Goal: Transaction & Acquisition: Book appointment/travel/reservation

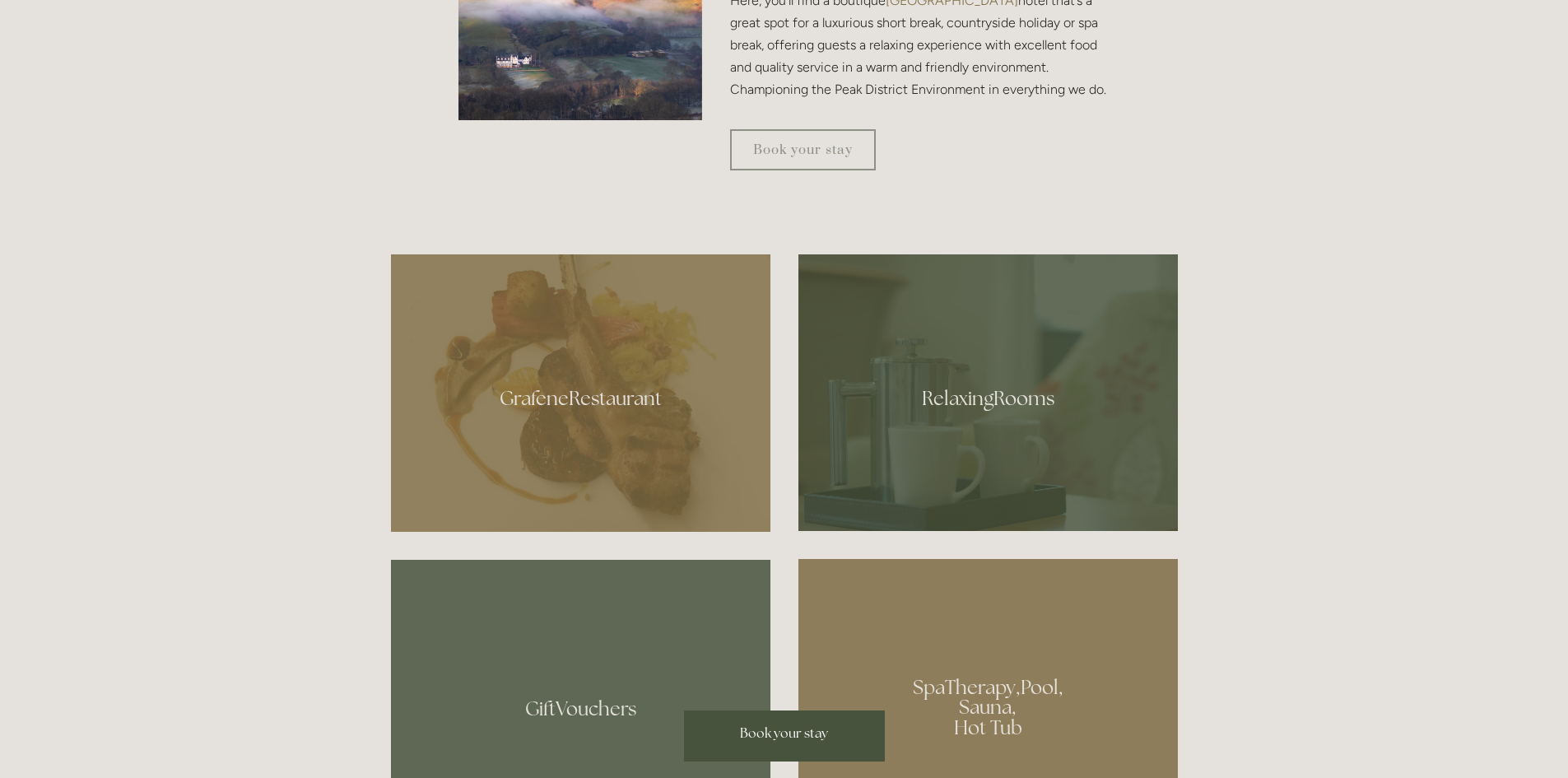
scroll to position [824, 0]
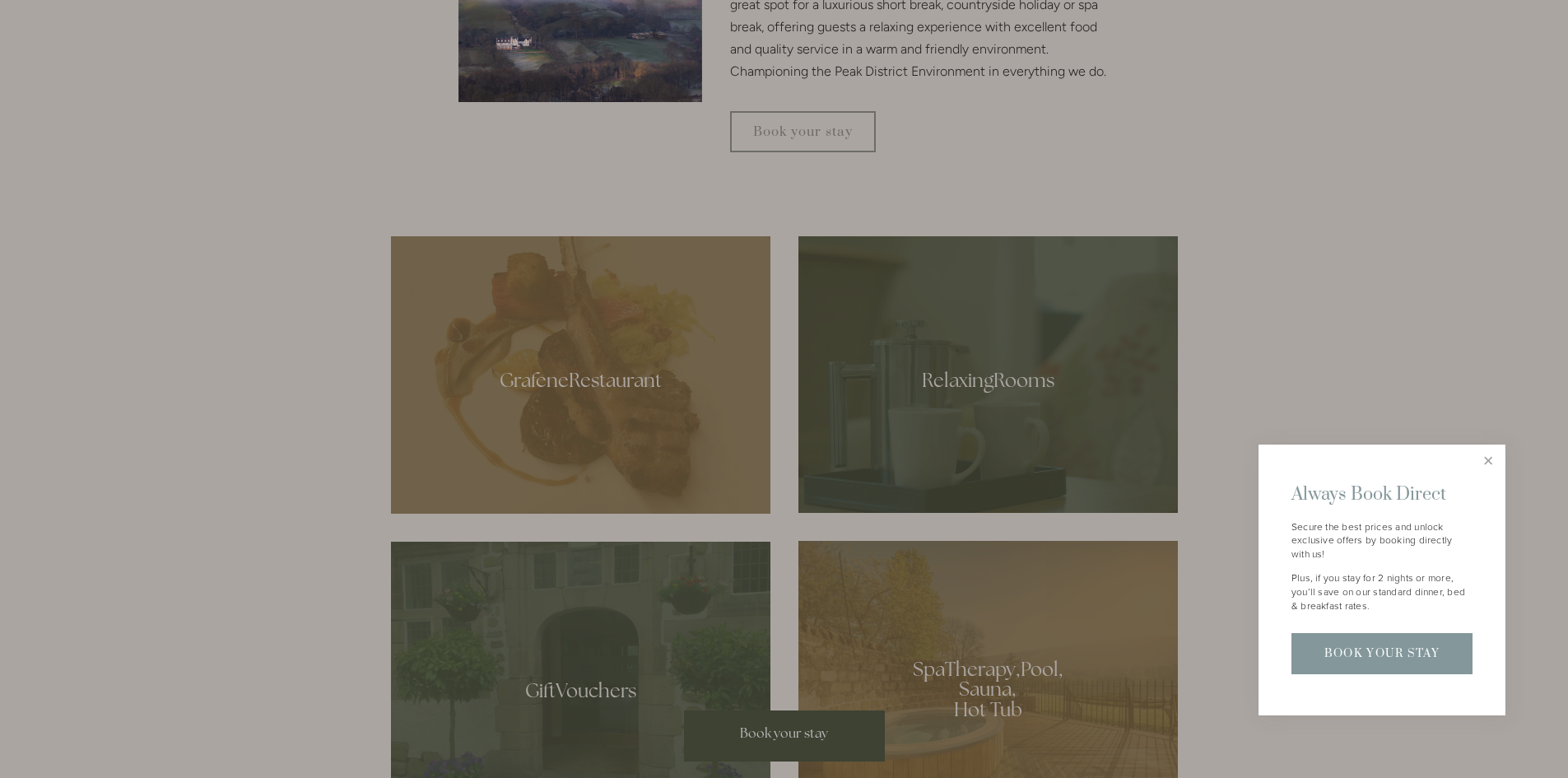
drag, startPoint x: 845, startPoint y: 177, endPoint x: 550, endPoint y: 188, distance: 295.2
click at [549, 187] on div at bounding box center [784, 389] width 1568 height 778
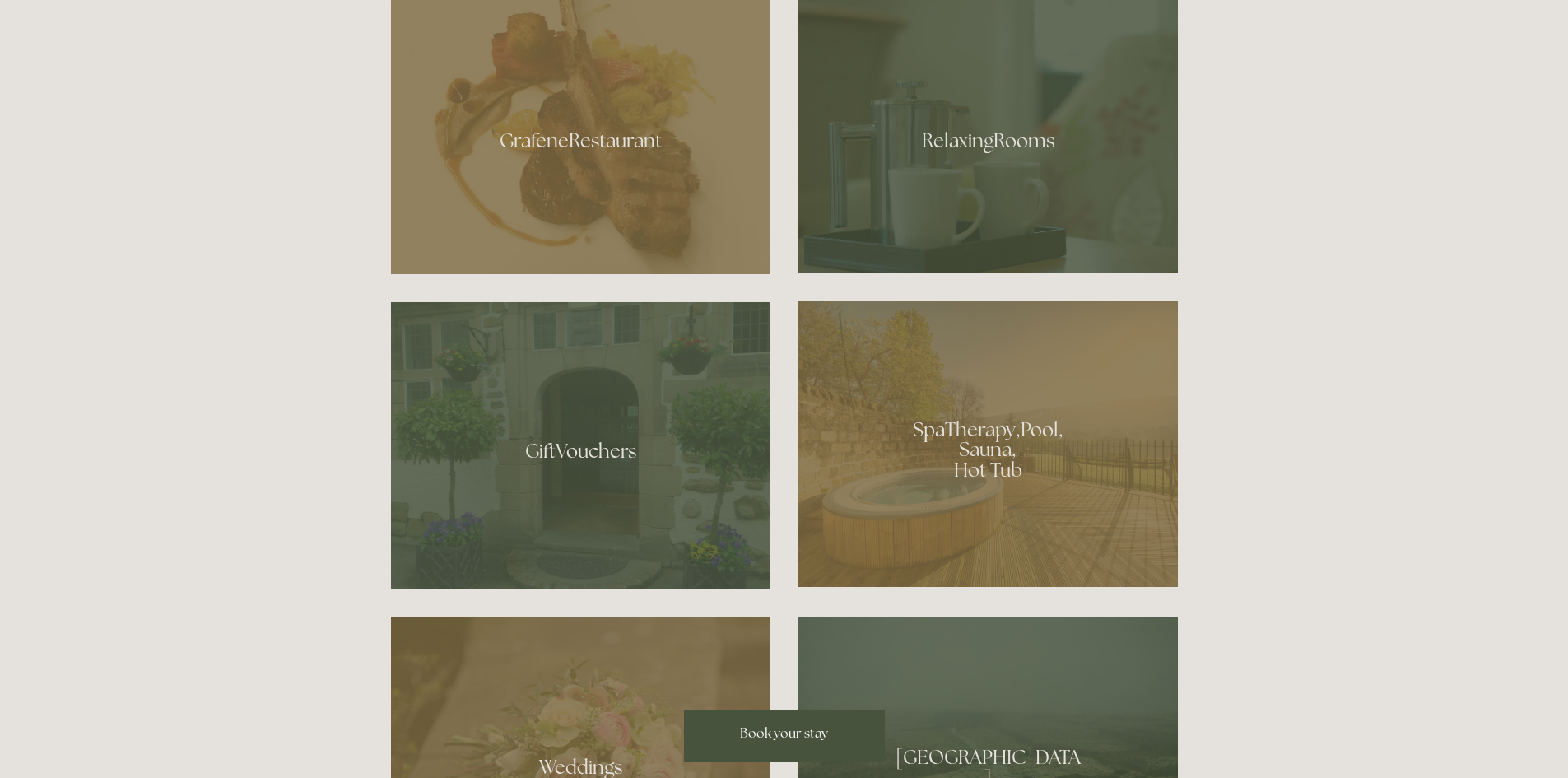
scroll to position [1070, 0]
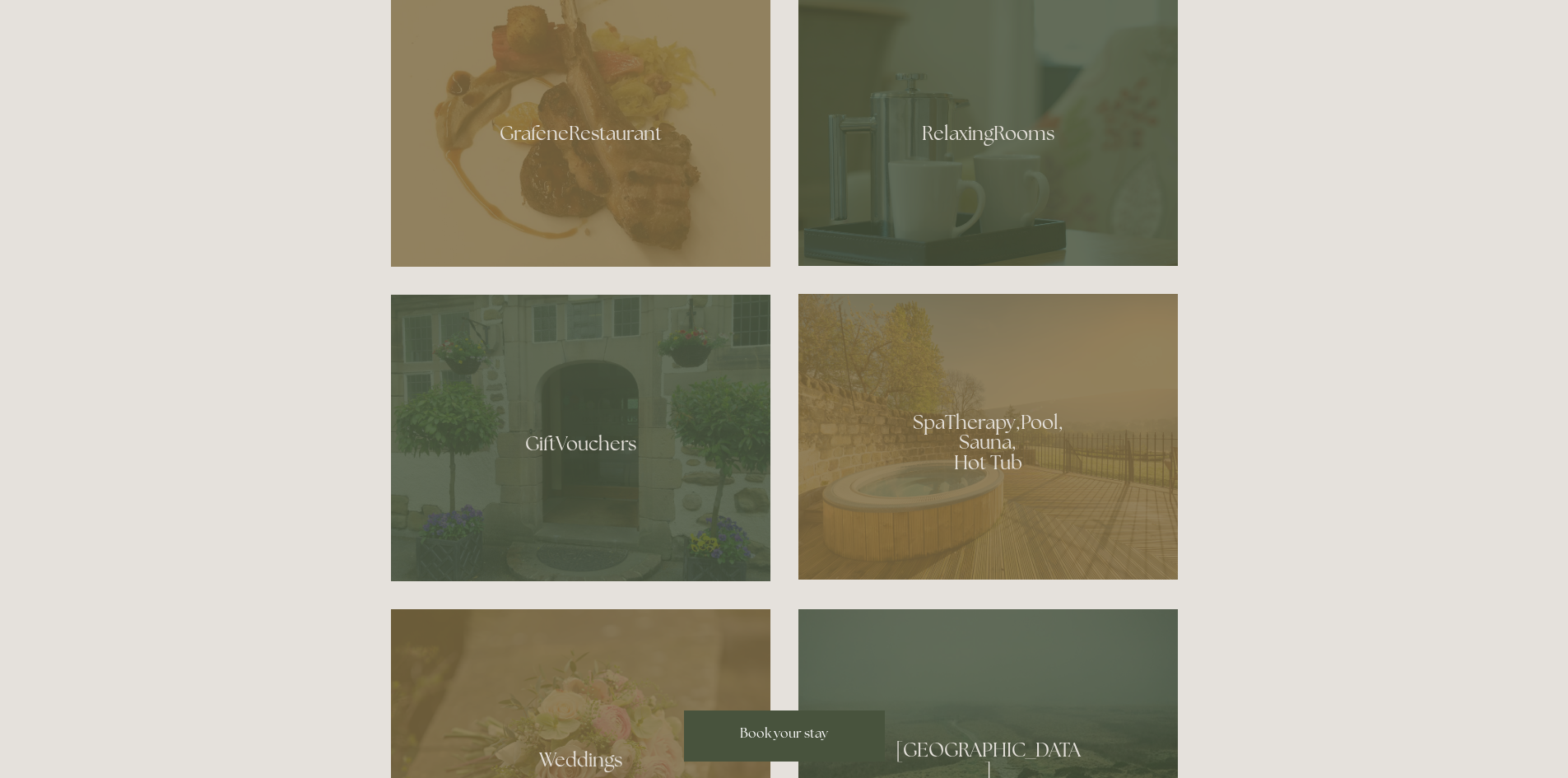
click at [1015, 481] on div at bounding box center [988, 437] width 379 height 286
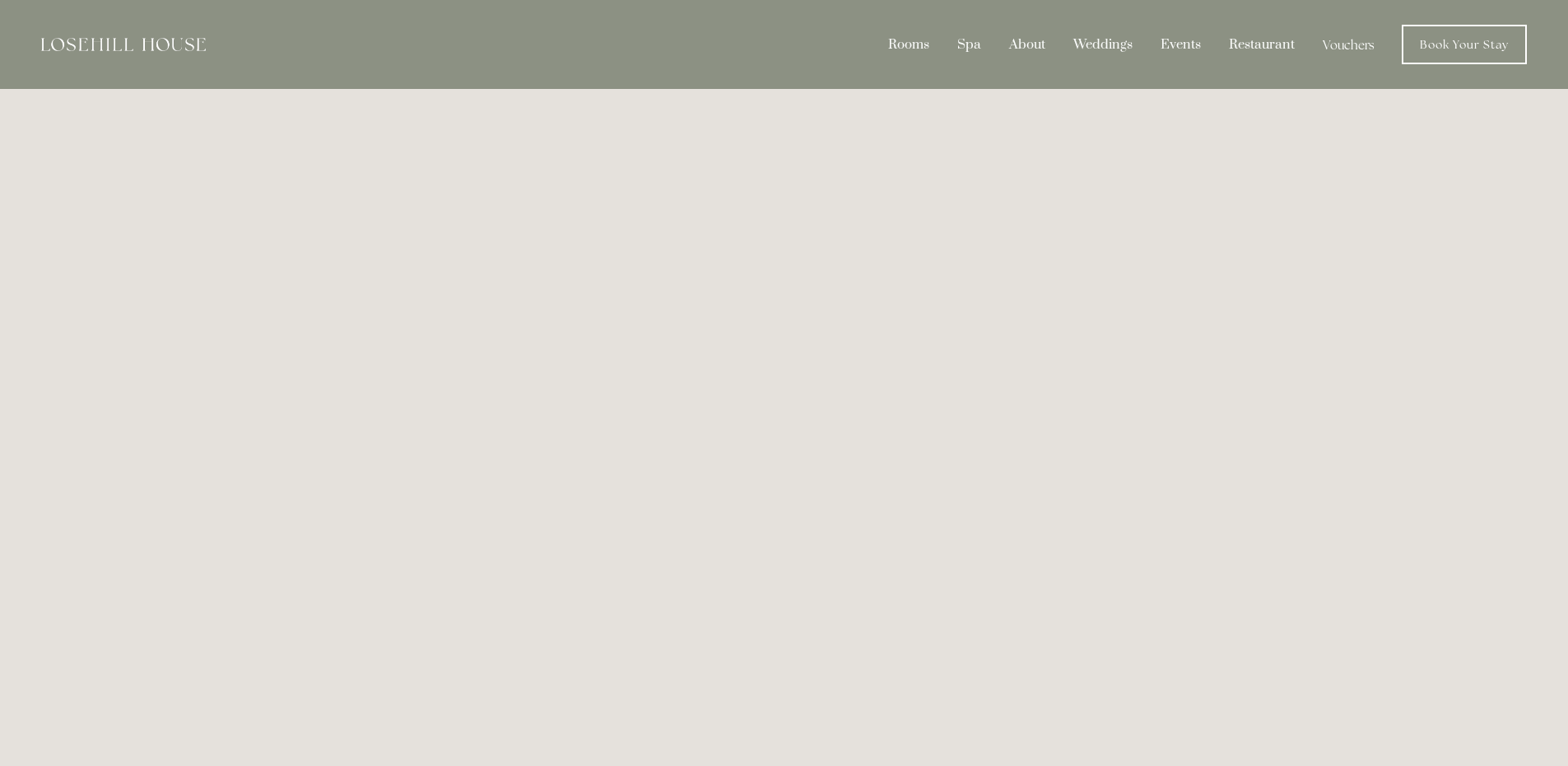
click at [126, 41] on img at bounding box center [123, 45] width 165 height 14
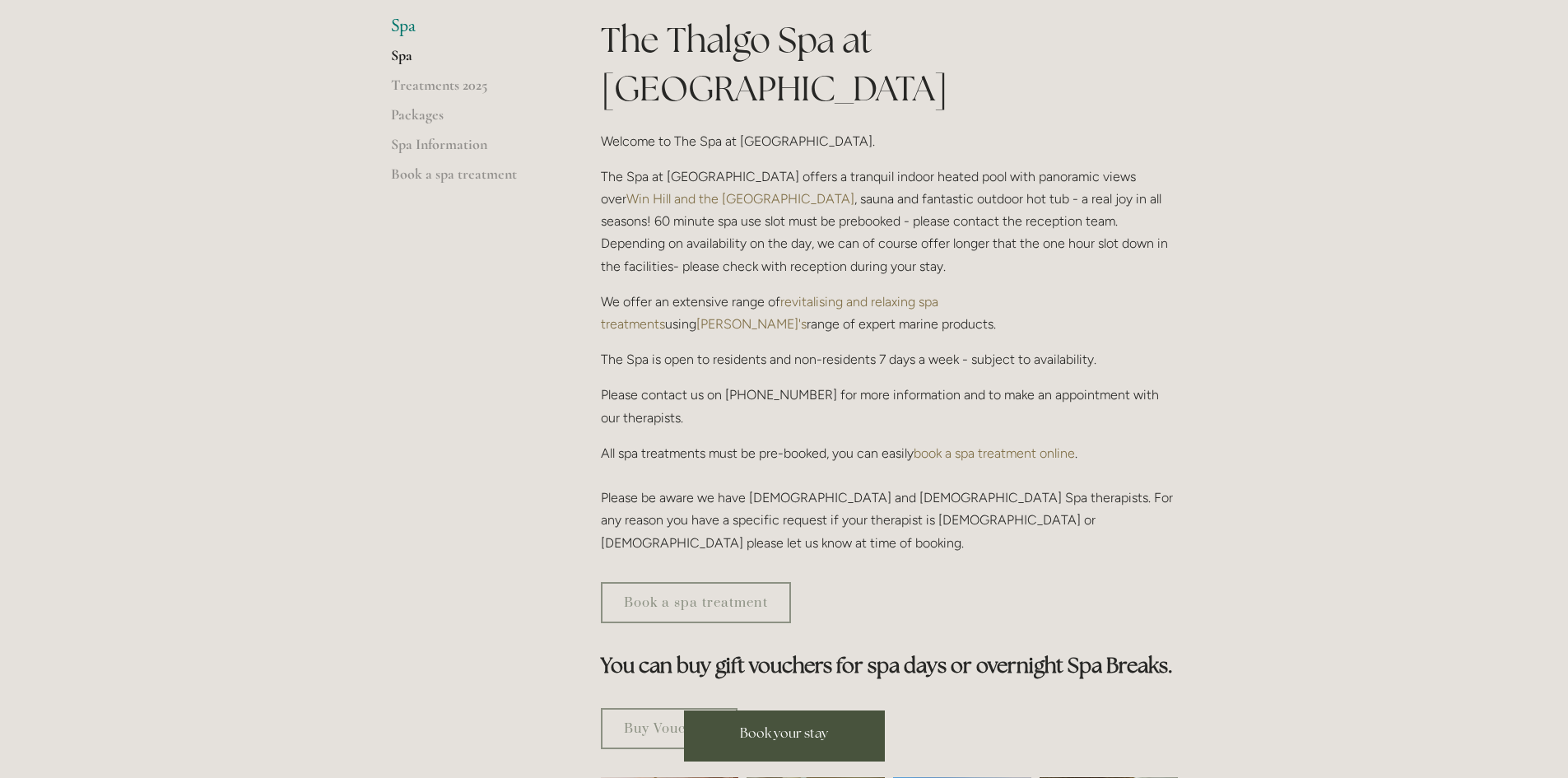
scroll to position [411, 0]
click at [411, 74] on link "Treatments 2025" at bounding box center [469, 88] width 157 height 30
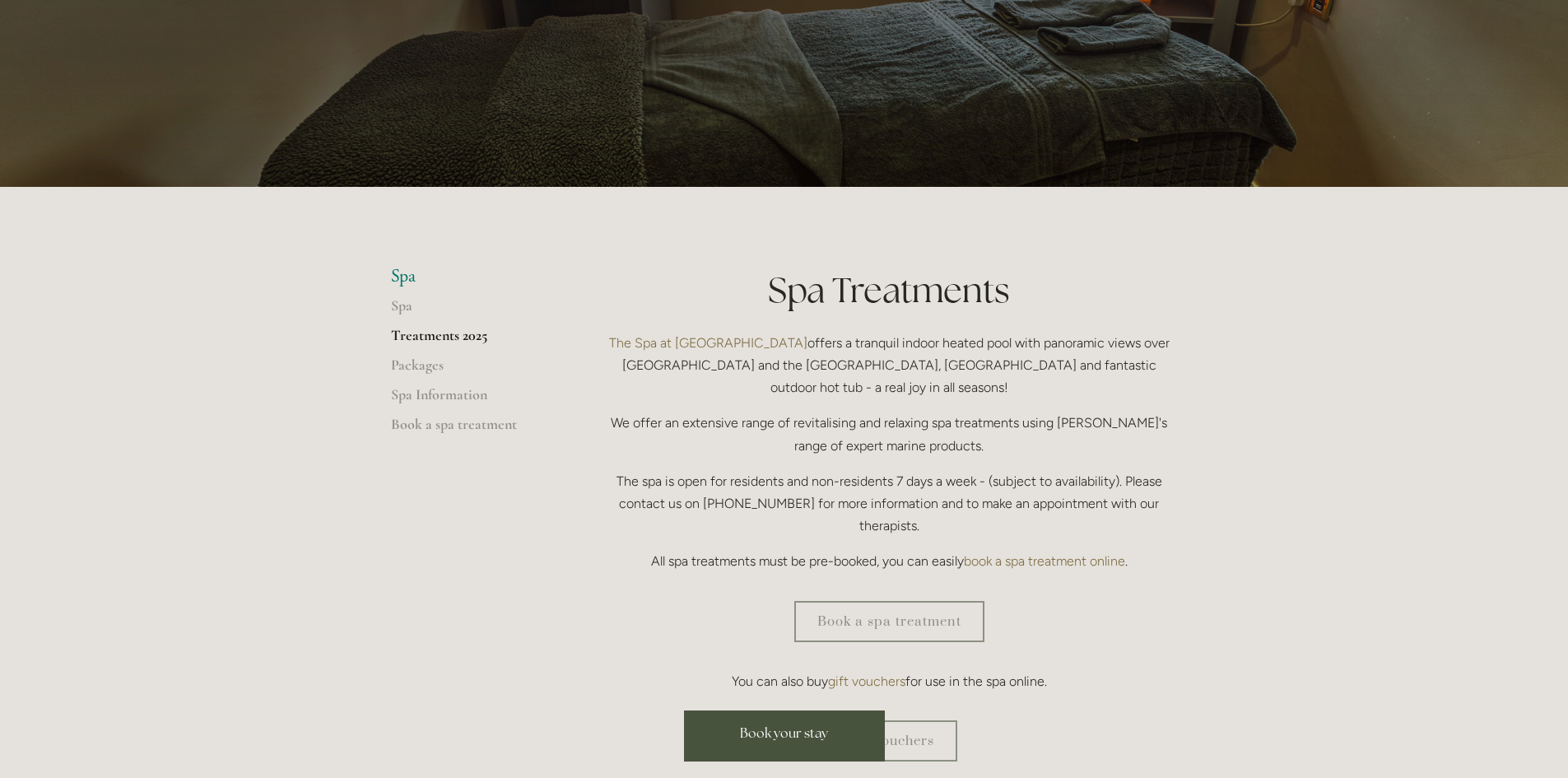
scroll to position [165, 0]
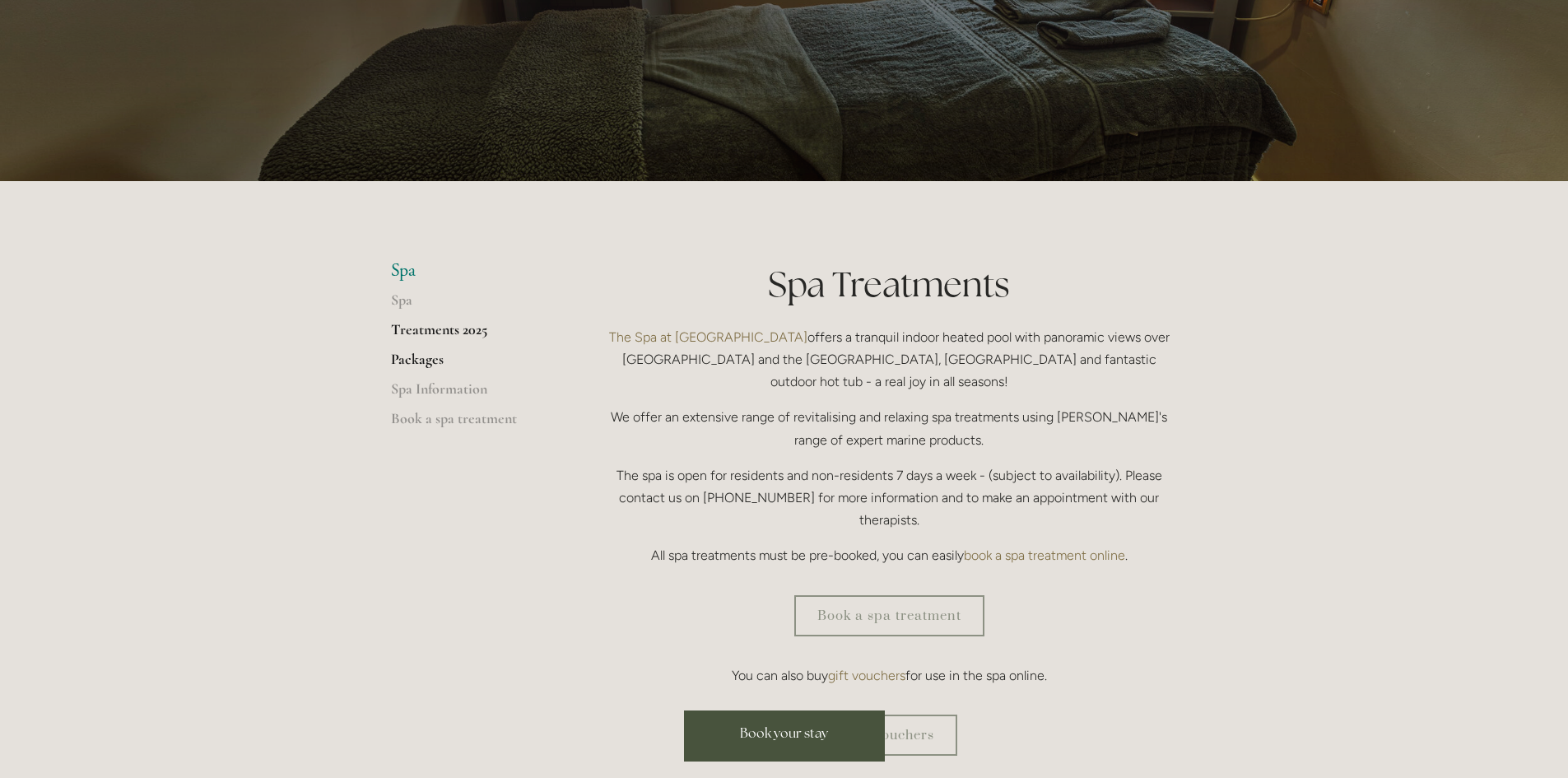
click at [409, 355] on link "Packages" at bounding box center [469, 364] width 157 height 30
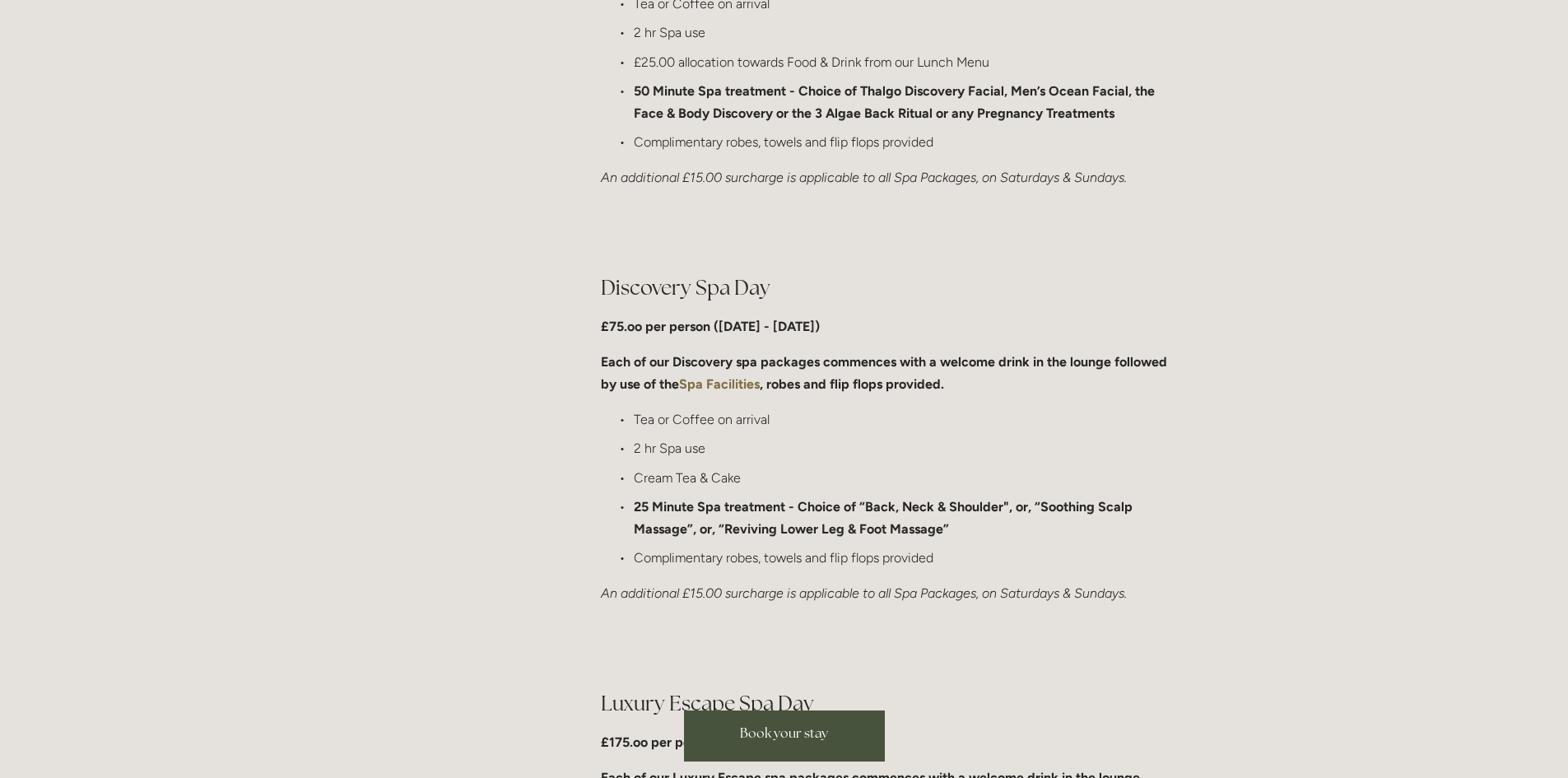
scroll to position [1070, 0]
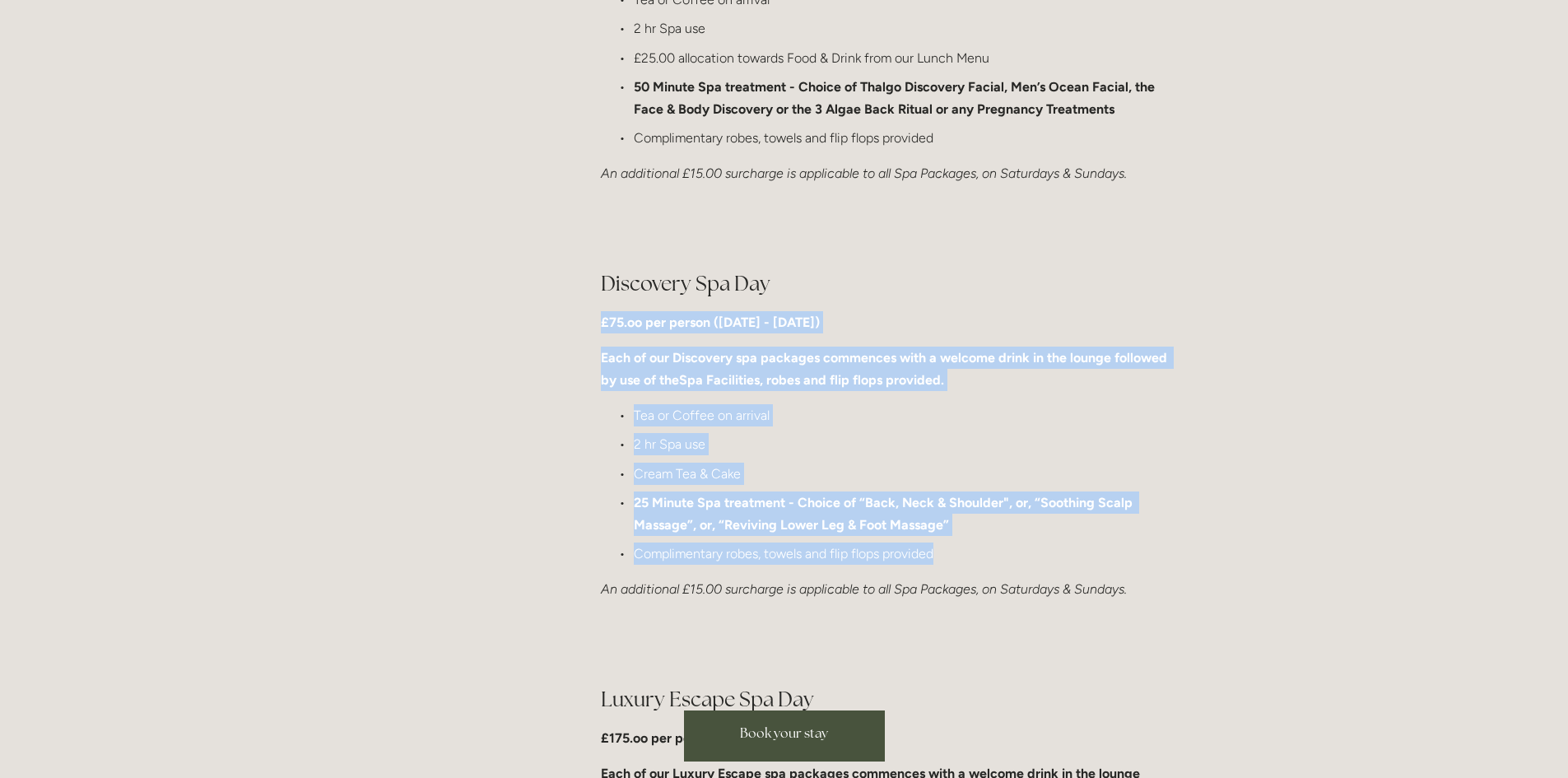
drag, startPoint x: 944, startPoint y: 555, endPoint x: 595, endPoint y: 324, distance: 418.5
click at [595, 324] on div "Discovery Spa Day £75.oo per person (Monday - Friday) Each of our Discovery spa…" at bounding box center [889, 435] width 605 height 360
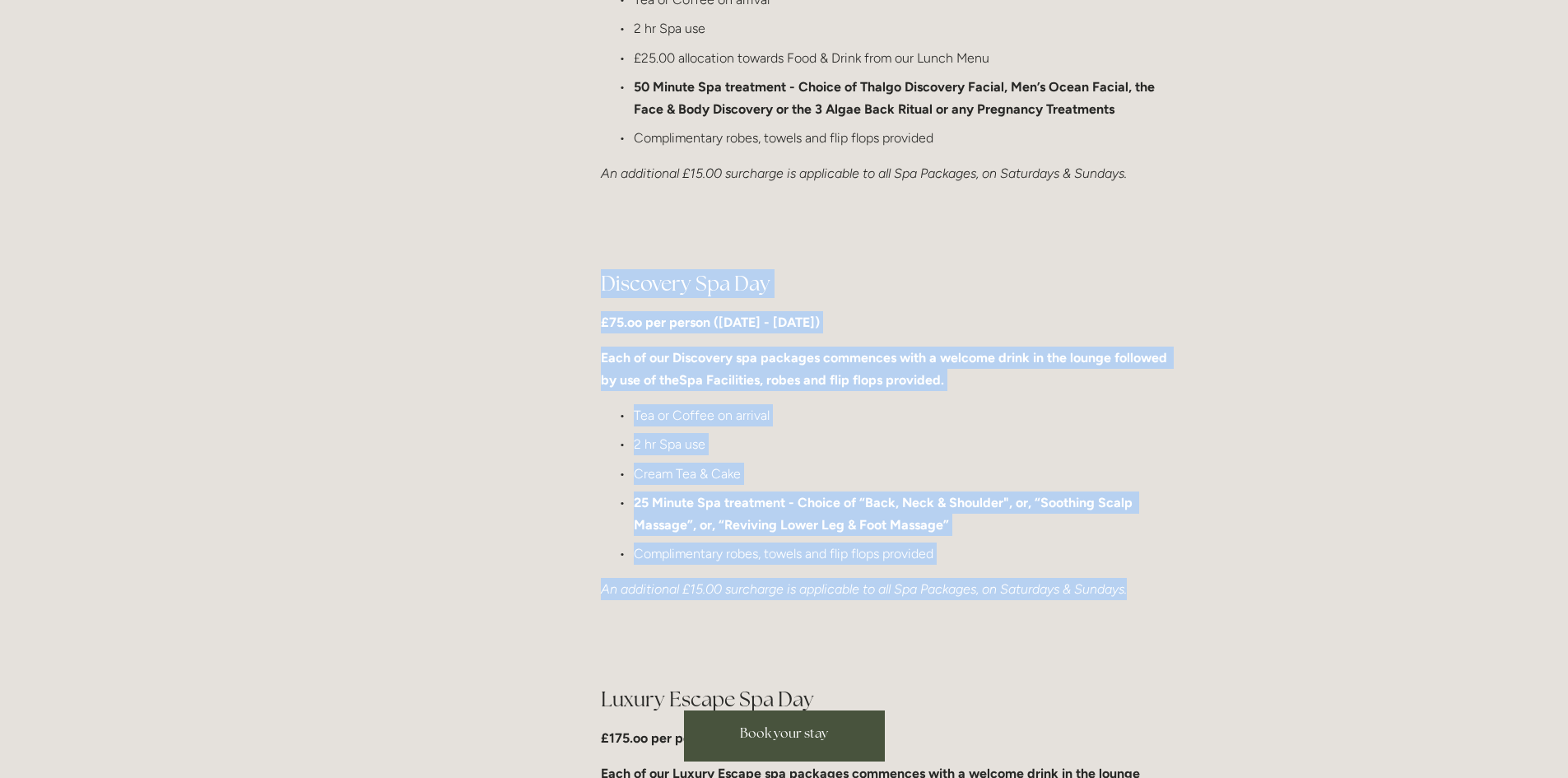
drag, startPoint x: 602, startPoint y: 285, endPoint x: 1158, endPoint y: 591, distance: 634.6
click at [1158, 591] on div "Discovery Spa Day £75.oo per person (Monday - Friday) Each of our Discovery spa…" at bounding box center [889, 435] width 577 height 332
click at [1156, 591] on p "An additional £15.00 surcharge is applicable to all Spa Packages, on Saturdays …" at bounding box center [889, 589] width 577 height 22
drag, startPoint x: 1153, startPoint y: 591, endPoint x: 594, endPoint y: 289, distance: 635.4
click at [594, 289] on div "Discovery Spa Day £75.oo per person (Monday - Friday) Each of our Discovery spa…" at bounding box center [889, 435] width 605 height 360
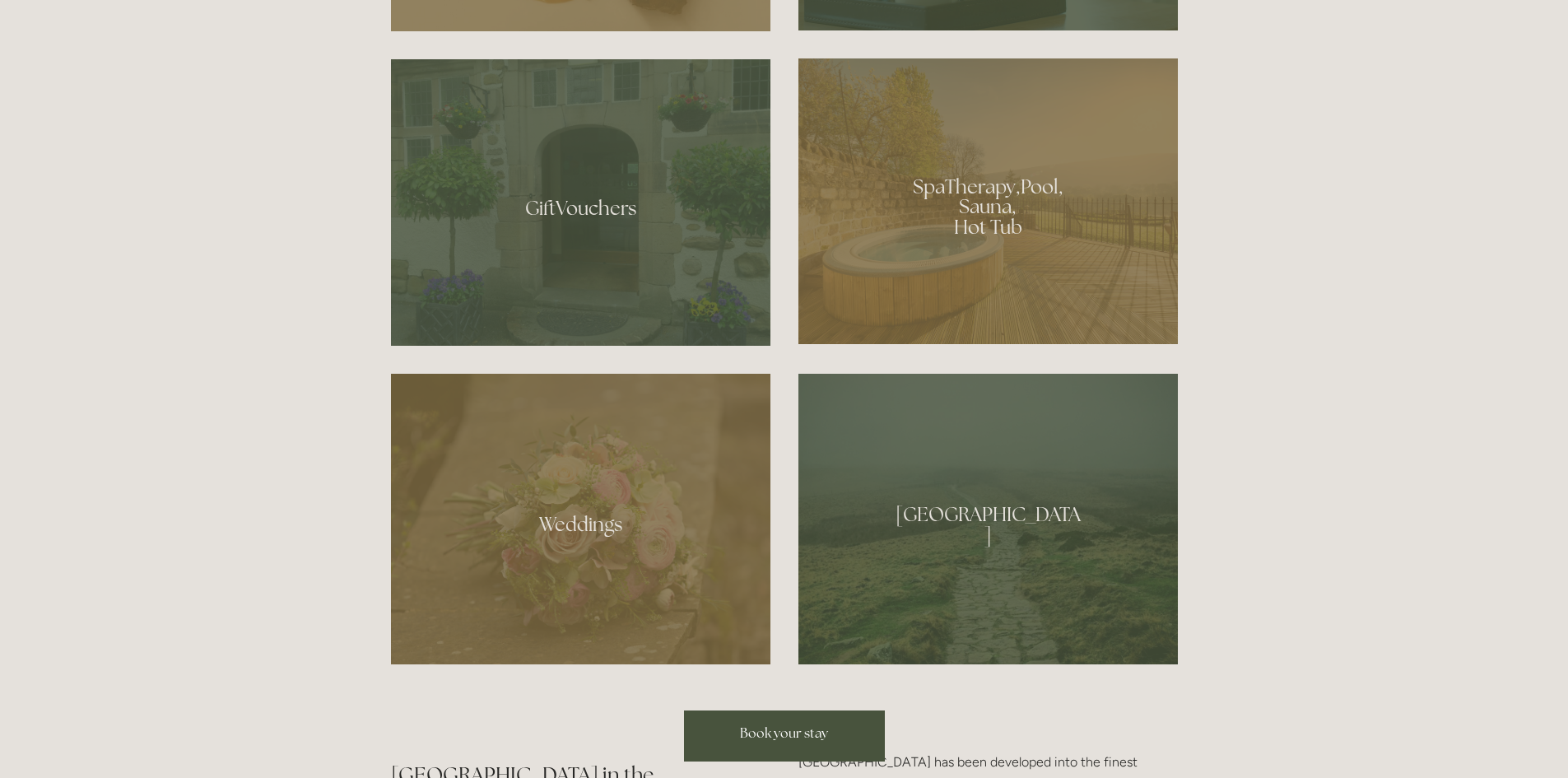
scroll to position [1400, 0]
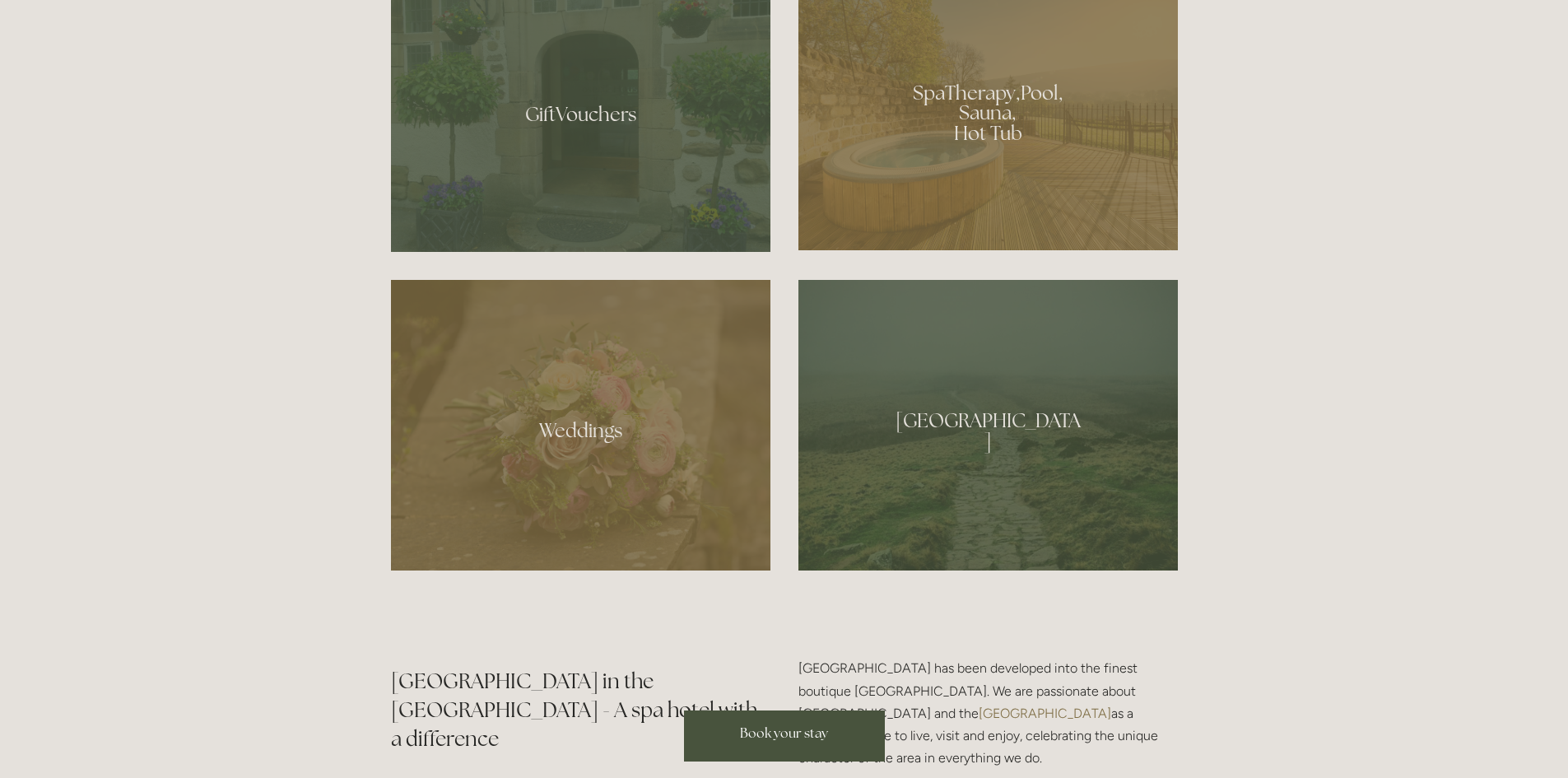
click at [986, 182] on div at bounding box center [988, 107] width 379 height 286
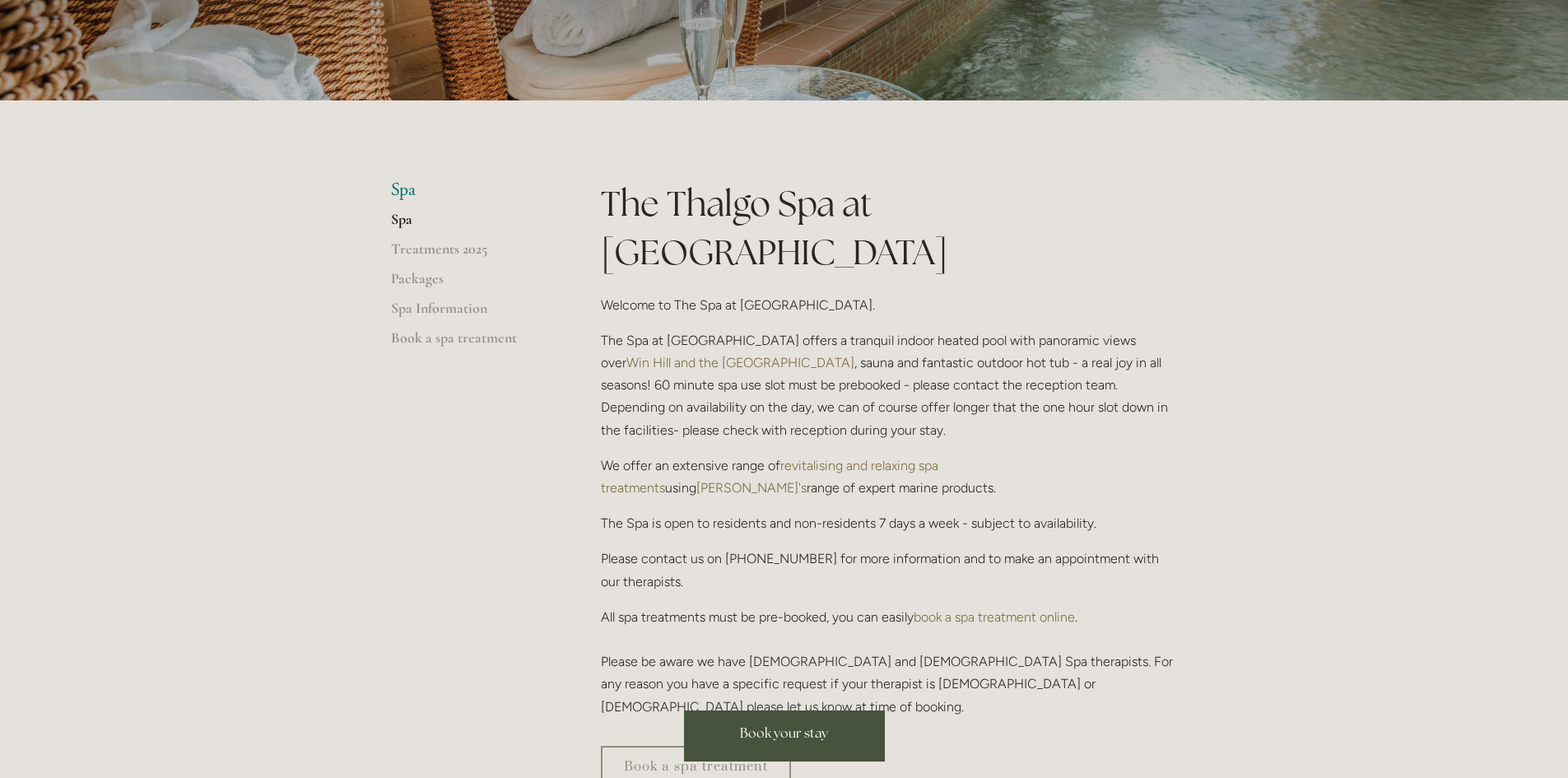
scroll to position [247, 0]
